Goal: Information Seeking & Learning: Learn about a topic

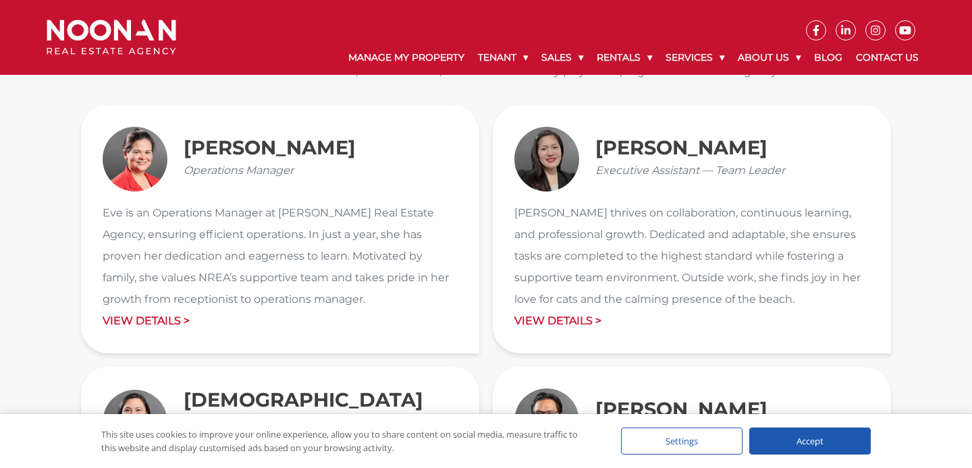
scroll to position [1472, 0]
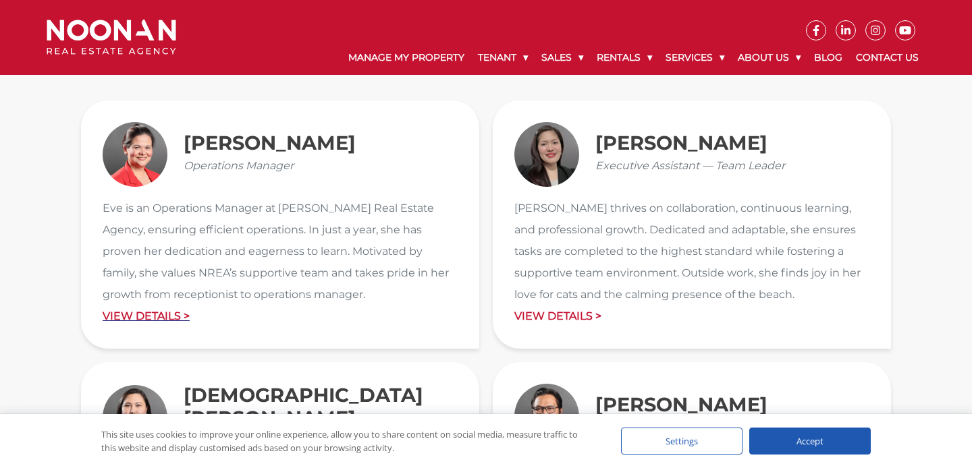
click at [175, 315] on p "View Details >" at bounding box center [280, 317] width 355 height 22
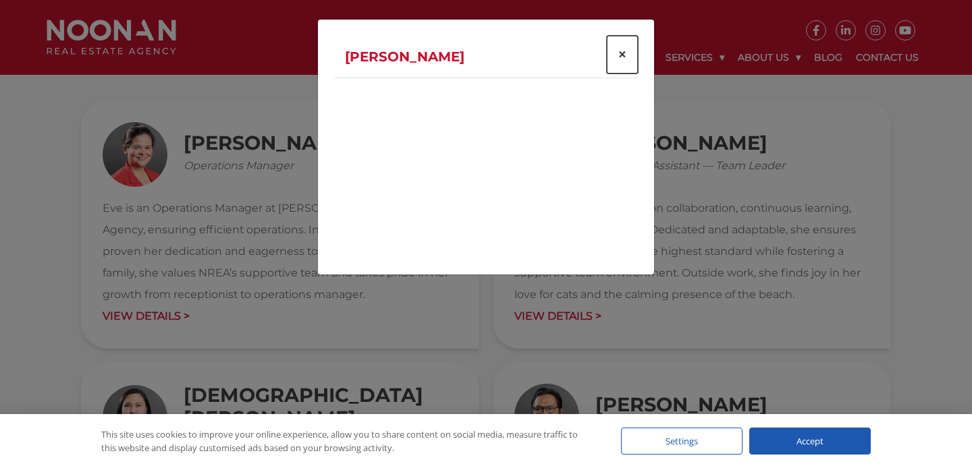
click at [620, 57] on span "×" at bounding box center [622, 55] width 9 height 20
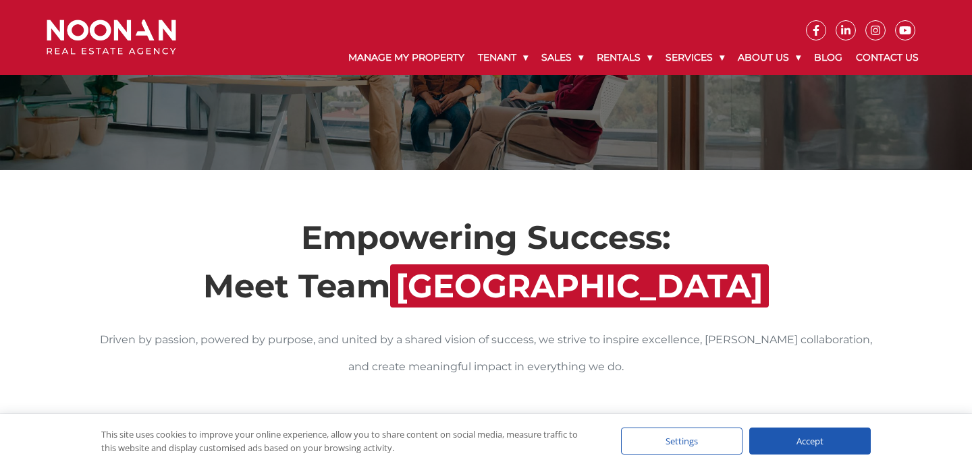
scroll to position [0, 0]
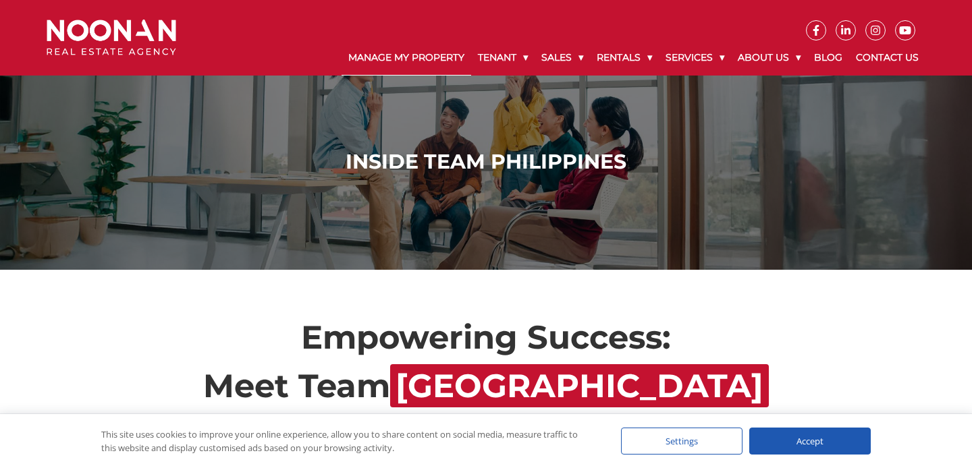
click at [388, 57] on link "Manage My Property" at bounding box center [407, 58] width 130 height 35
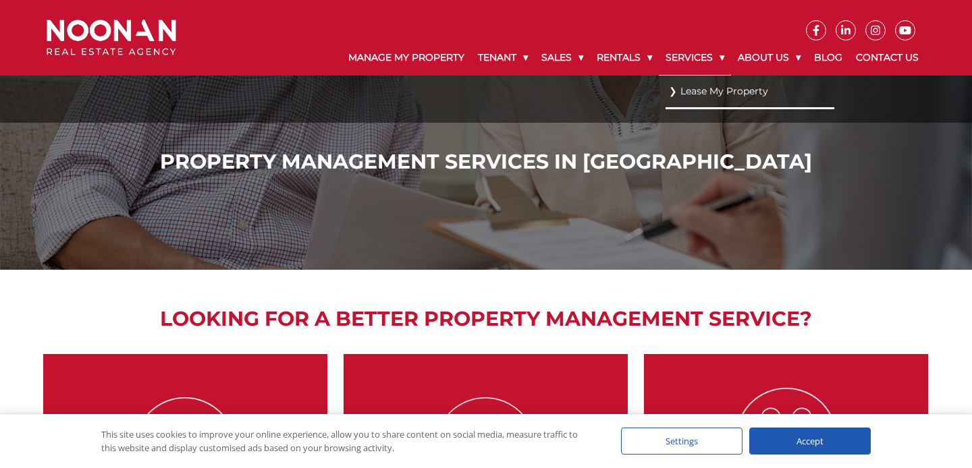
click at [722, 58] on link "Services" at bounding box center [695, 58] width 72 height 35
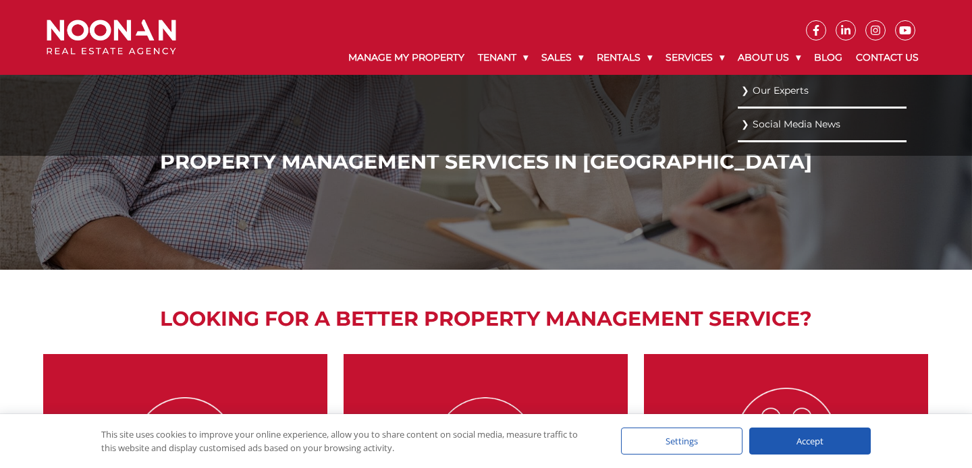
click at [779, 93] on link "Our Experts" at bounding box center [822, 91] width 162 height 18
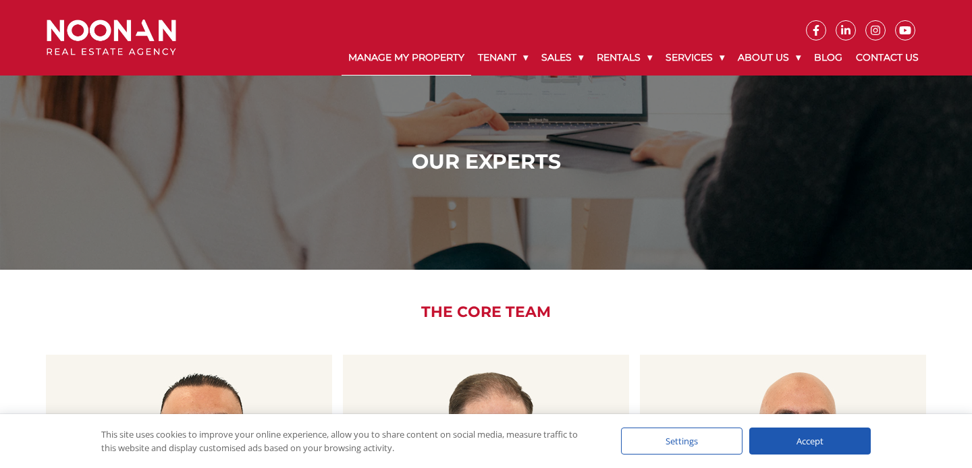
click at [395, 59] on link "Manage My Property" at bounding box center [407, 58] width 130 height 35
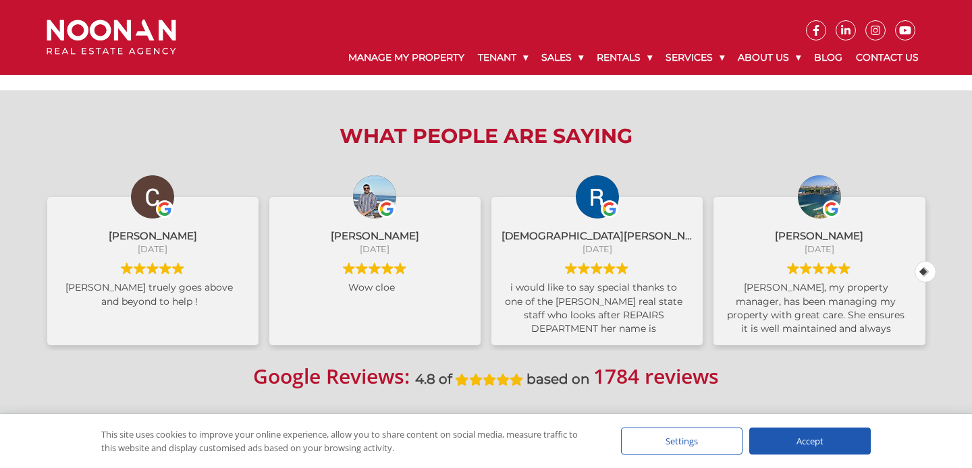
scroll to position [597, 0]
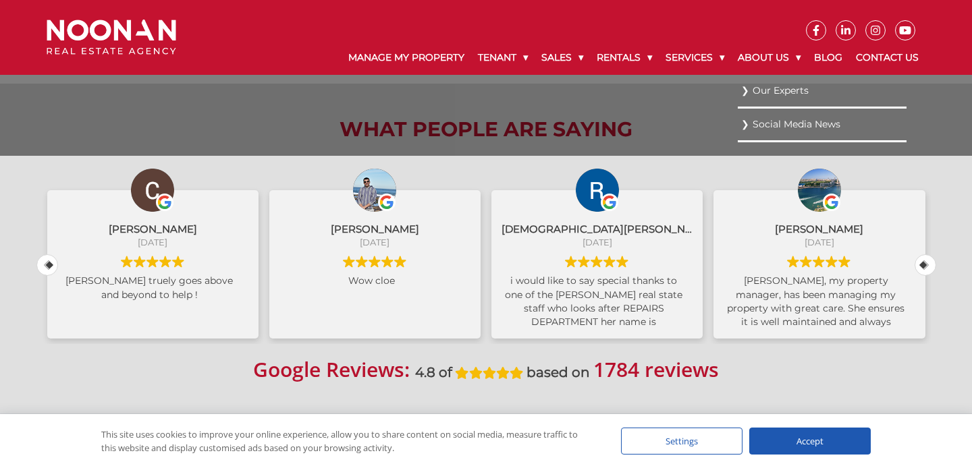
click at [771, 91] on link "Our Experts" at bounding box center [822, 91] width 162 height 18
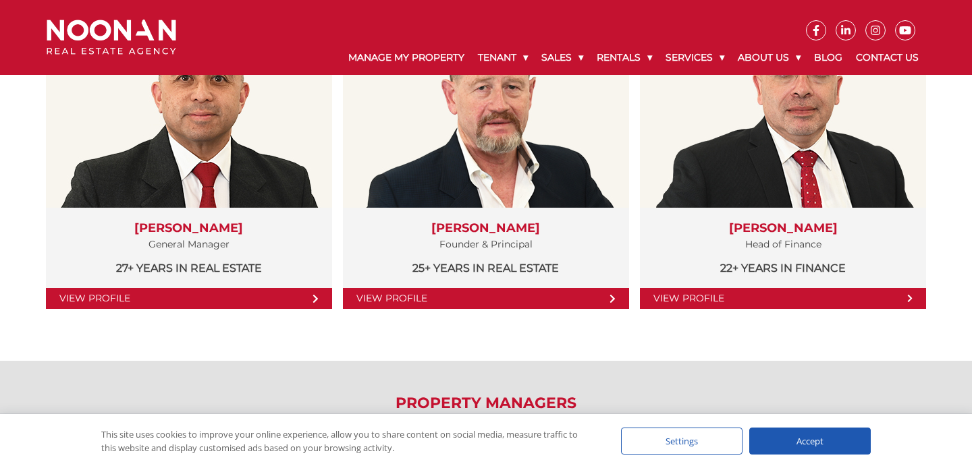
scroll to position [361, 0]
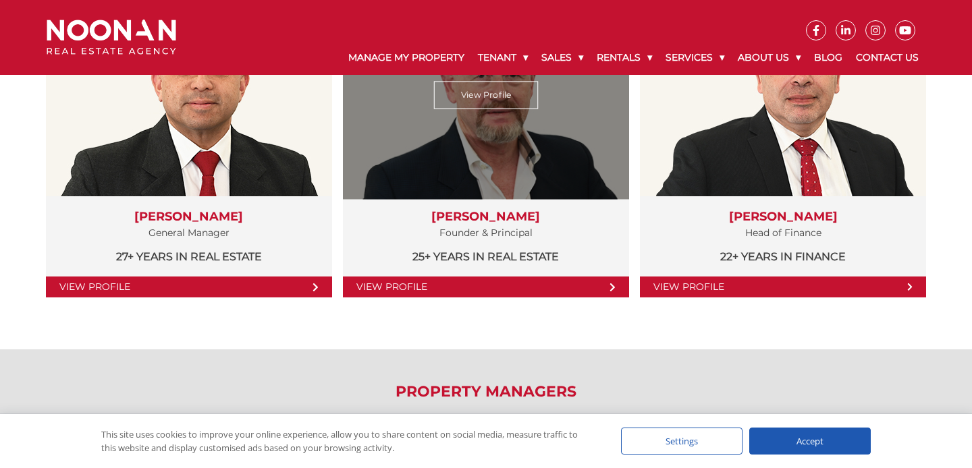
click at [441, 288] on link "View Profile" at bounding box center [486, 287] width 286 height 21
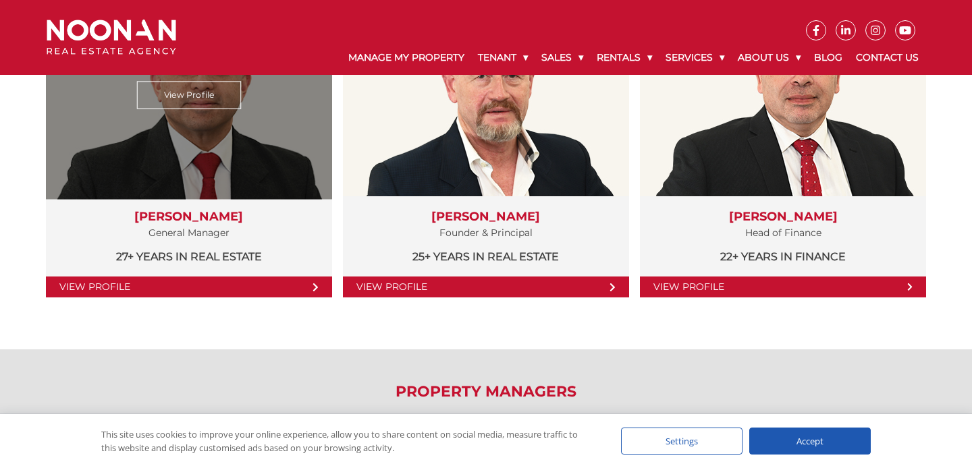
click at [306, 286] on link "View Profile" at bounding box center [189, 287] width 286 height 21
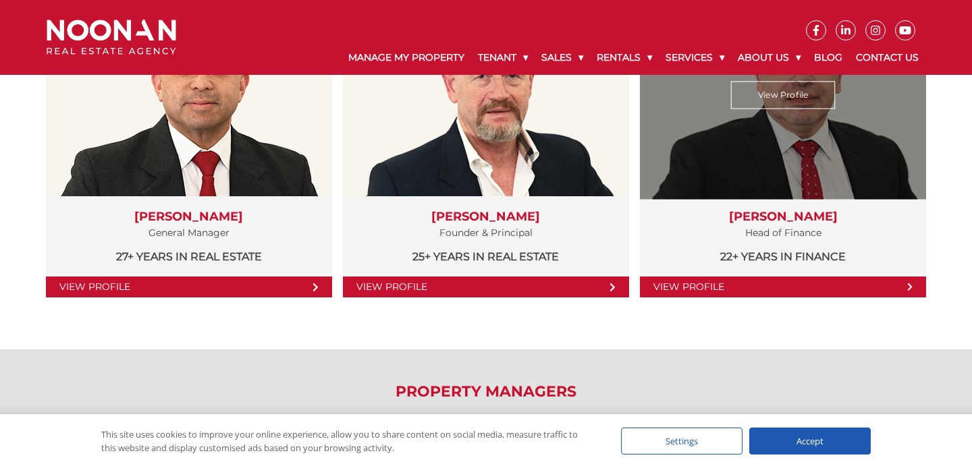
click at [728, 288] on link "View Profile" at bounding box center [783, 287] width 286 height 21
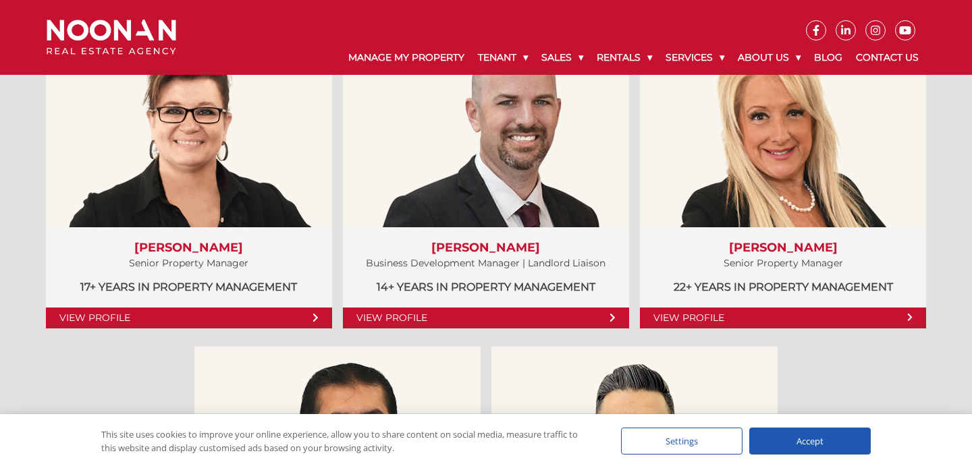
scroll to position [786, 0]
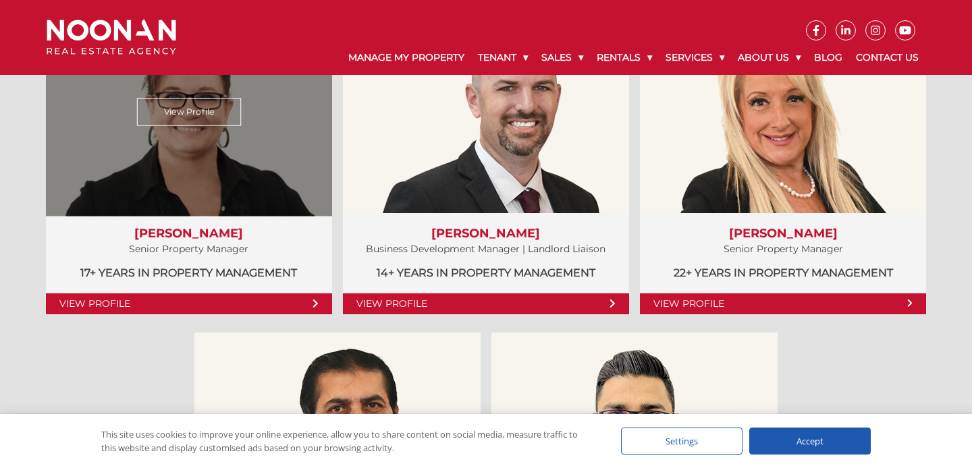
click at [295, 299] on link "View Profile" at bounding box center [189, 304] width 286 height 21
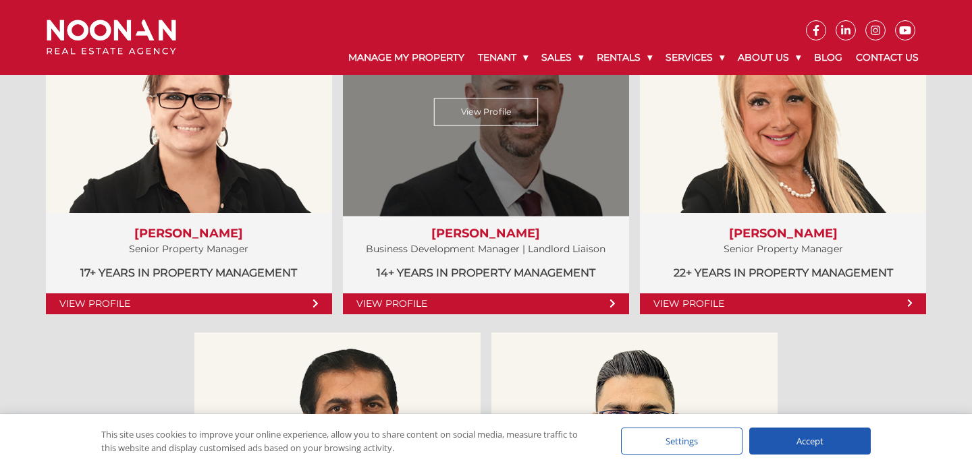
click at [543, 300] on link "View Profile" at bounding box center [486, 304] width 286 height 21
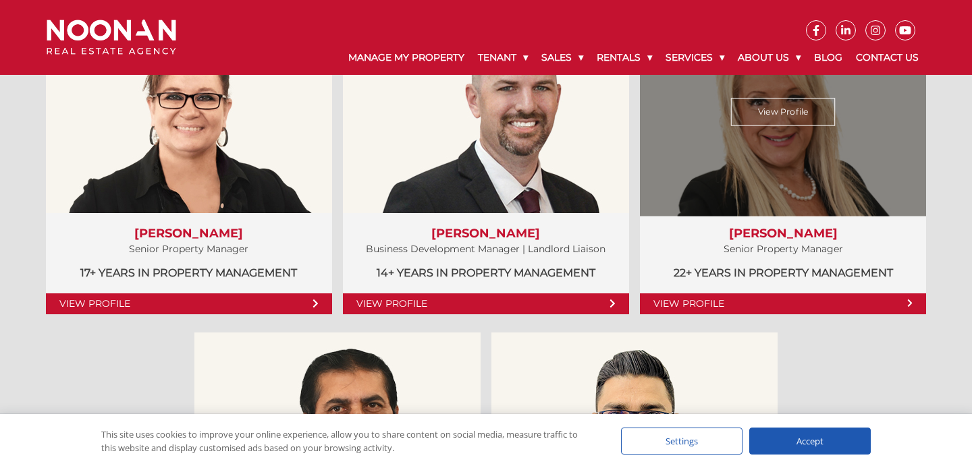
click at [748, 306] on link "View Profile" at bounding box center [783, 304] width 286 height 21
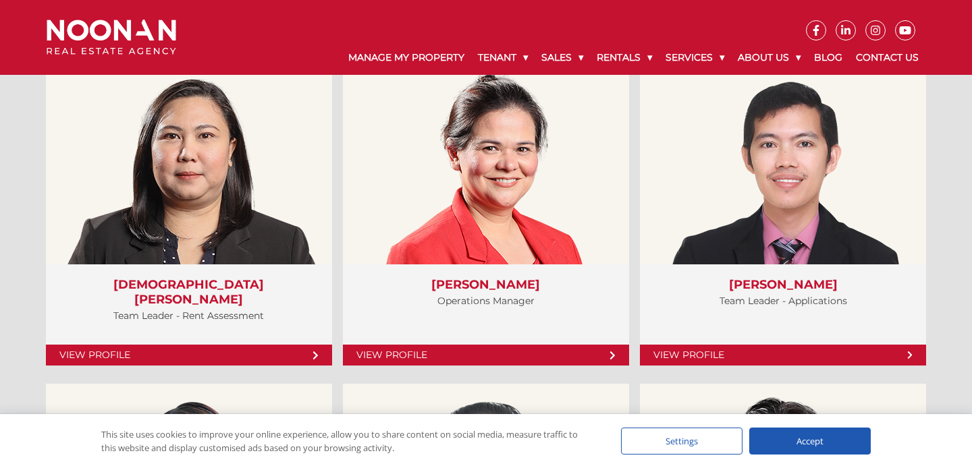
scroll to position [2820, 0]
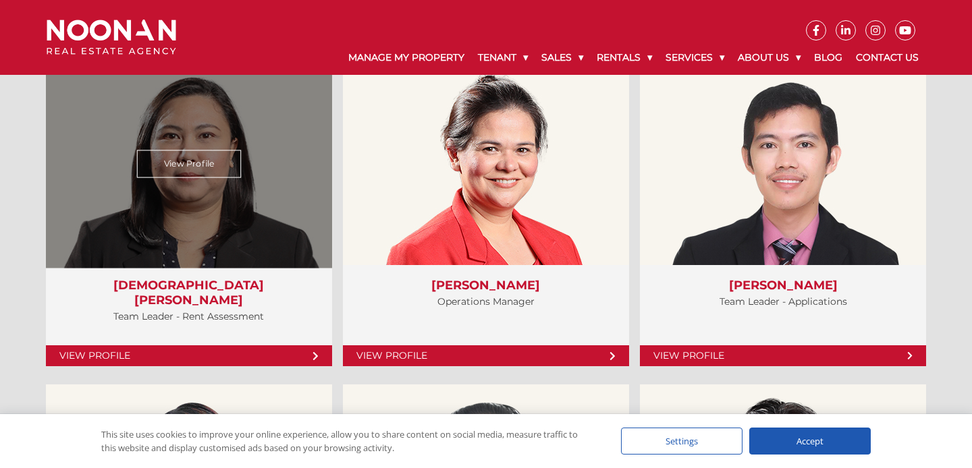
click at [278, 352] on link "View Profile" at bounding box center [189, 356] width 286 height 21
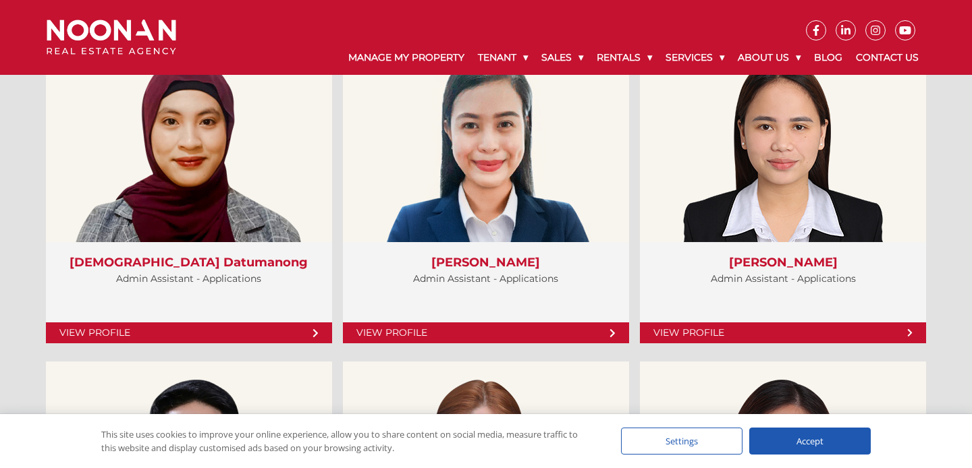
scroll to position [4459, 0]
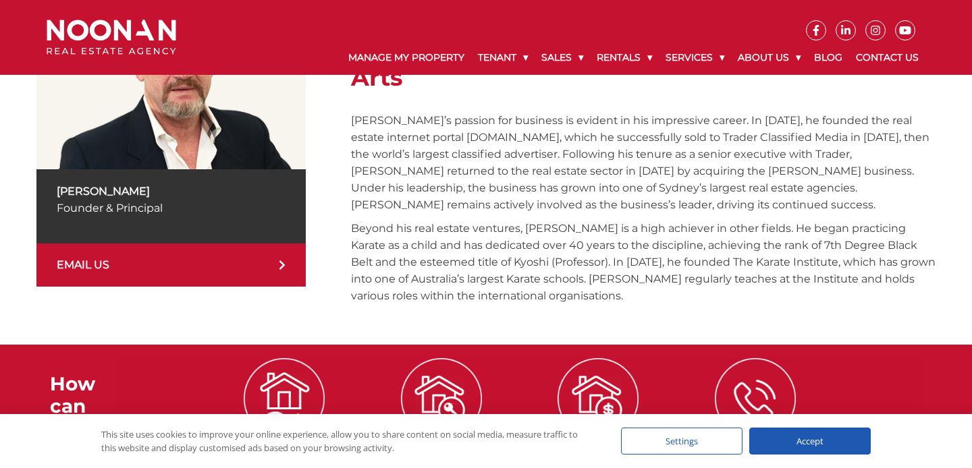
scroll to position [312, 0]
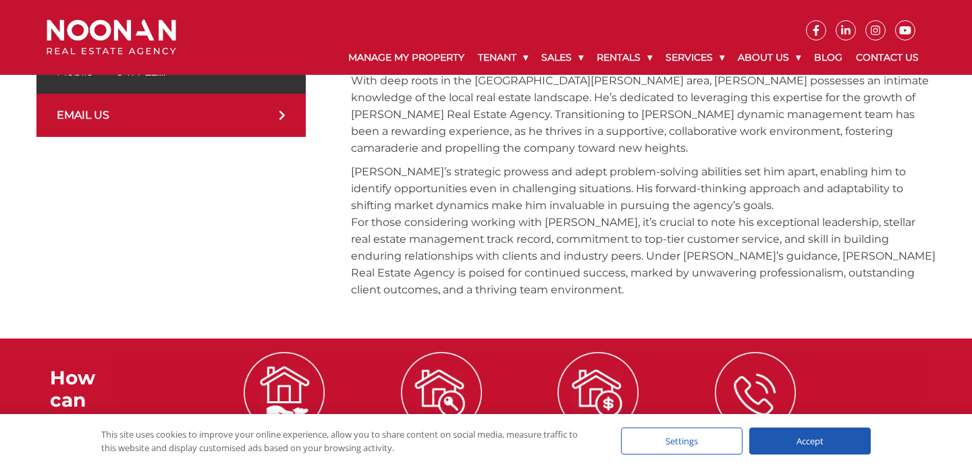
scroll to position [505, 0]
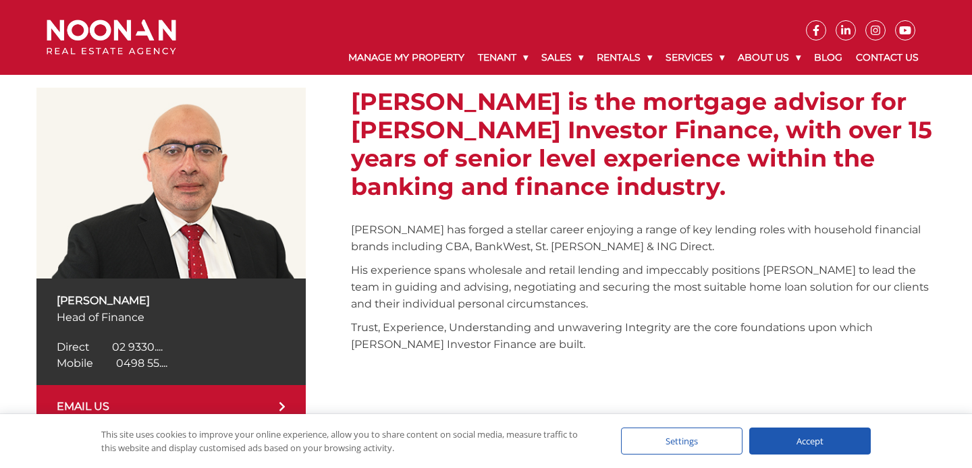
scroll to position [227, 0]
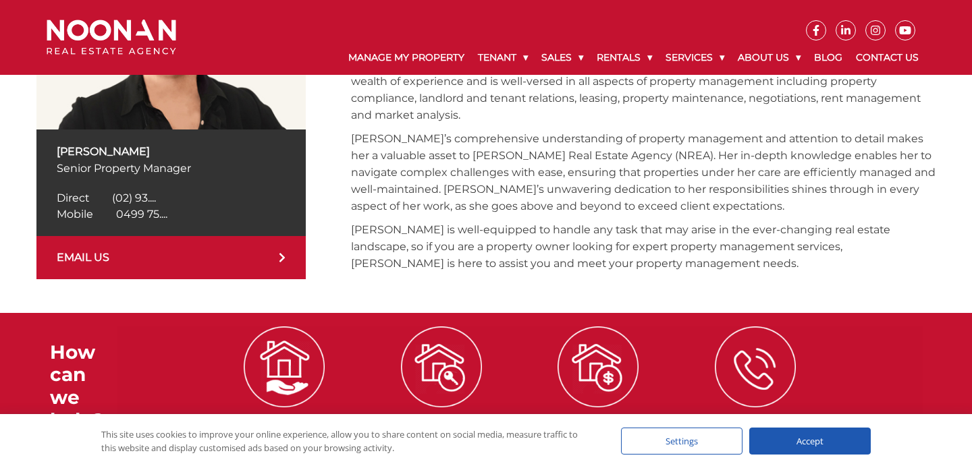
scroll to position [367, 0]
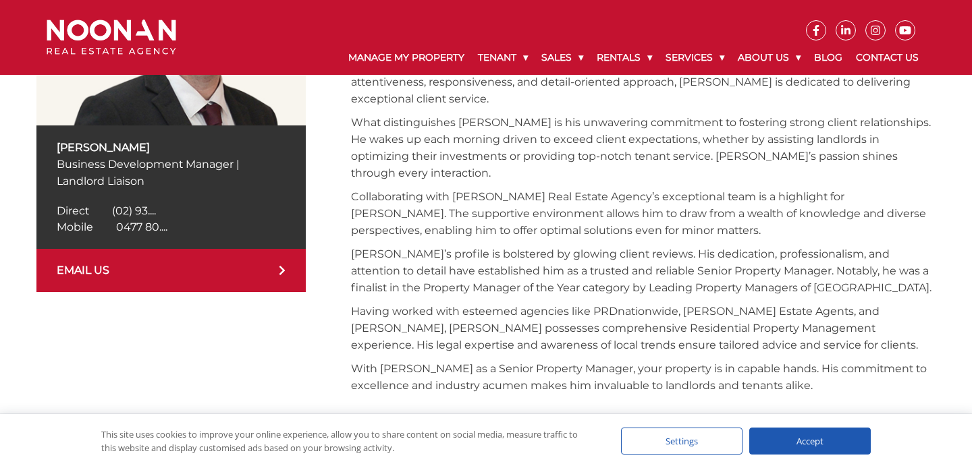
scroll to position [371, 0]
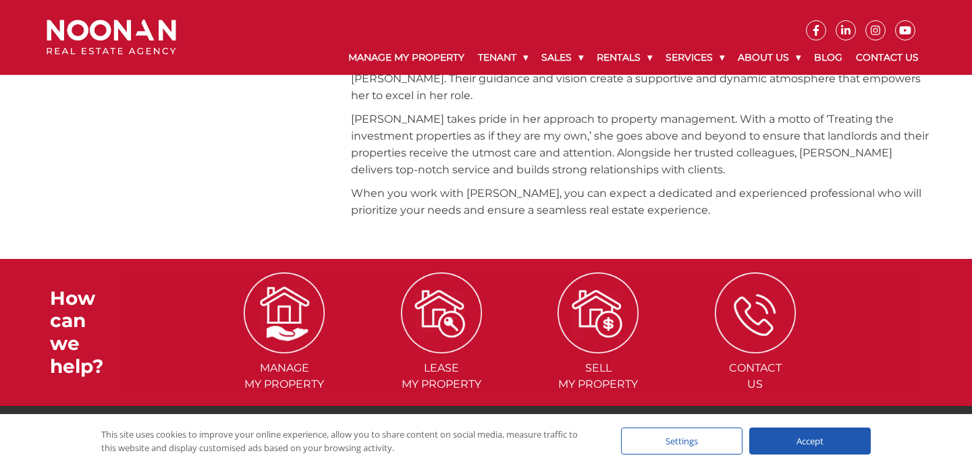
scroll to position [576, 0]
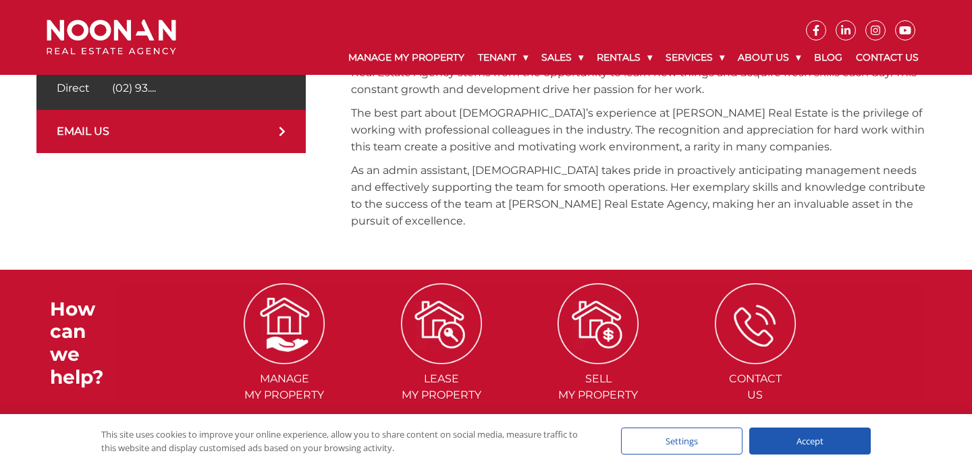
scroll to position [479, 0]
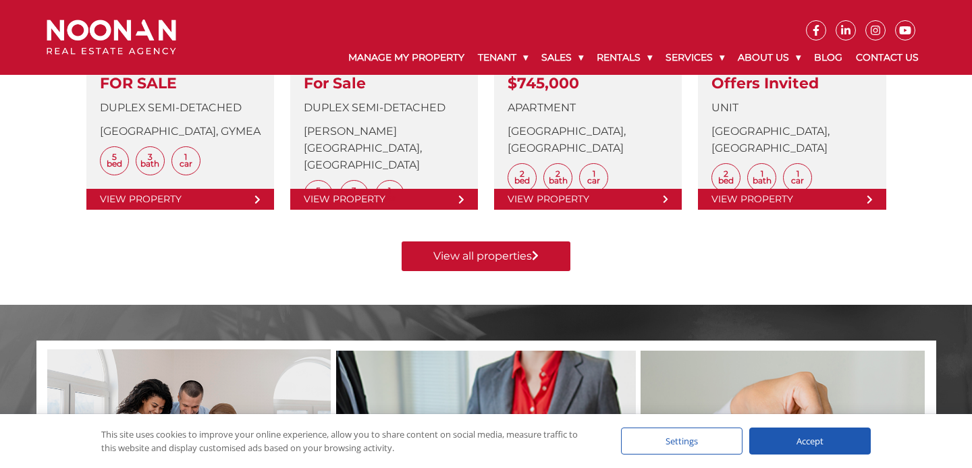
scroll to position [664, 0]
